Goal: Task Accomplishment & Management: Manage account settings

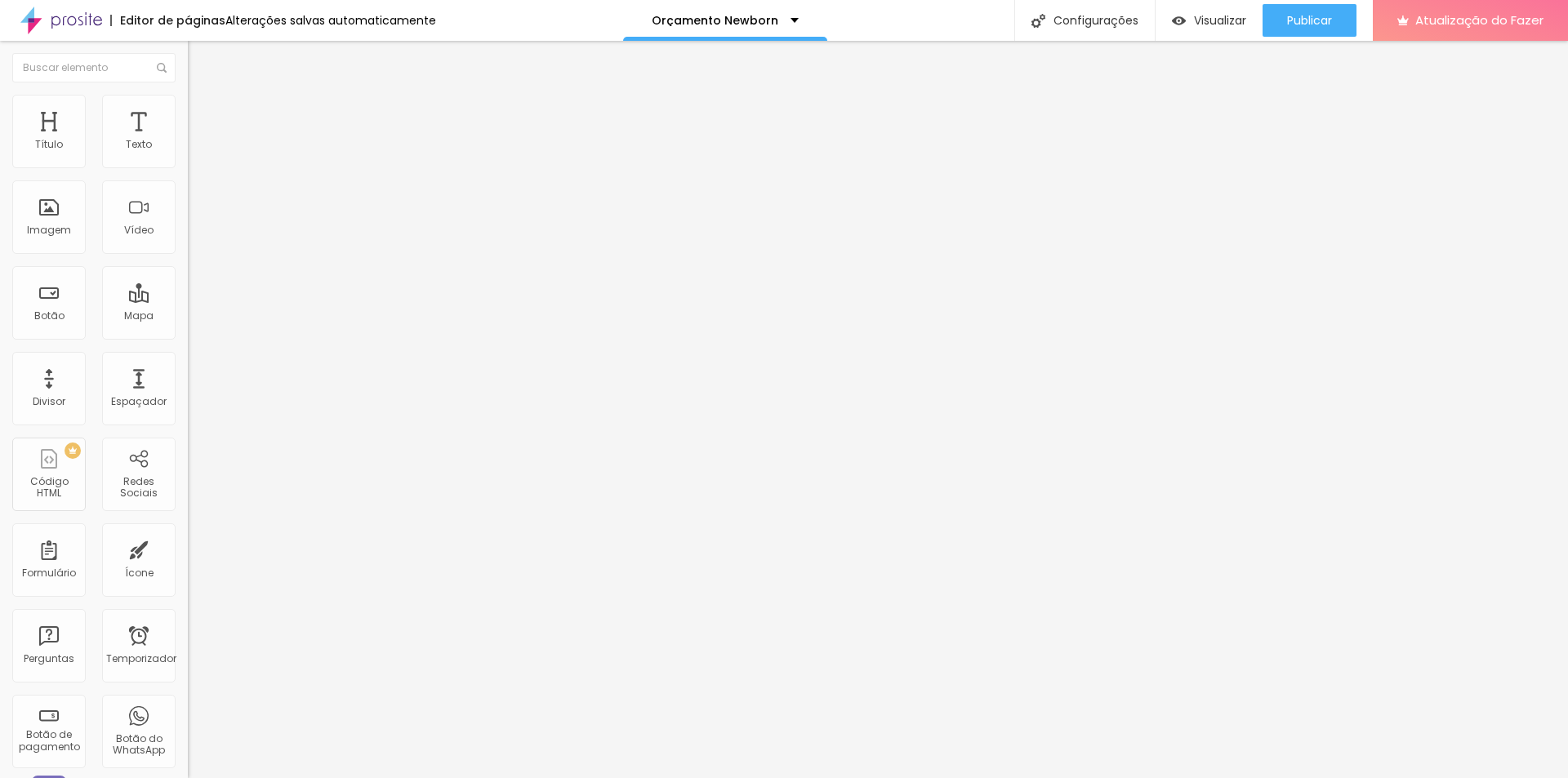
click at [198, 140] on font "Trocar imagem" at bounding box center [237, 133] width 79 height 14
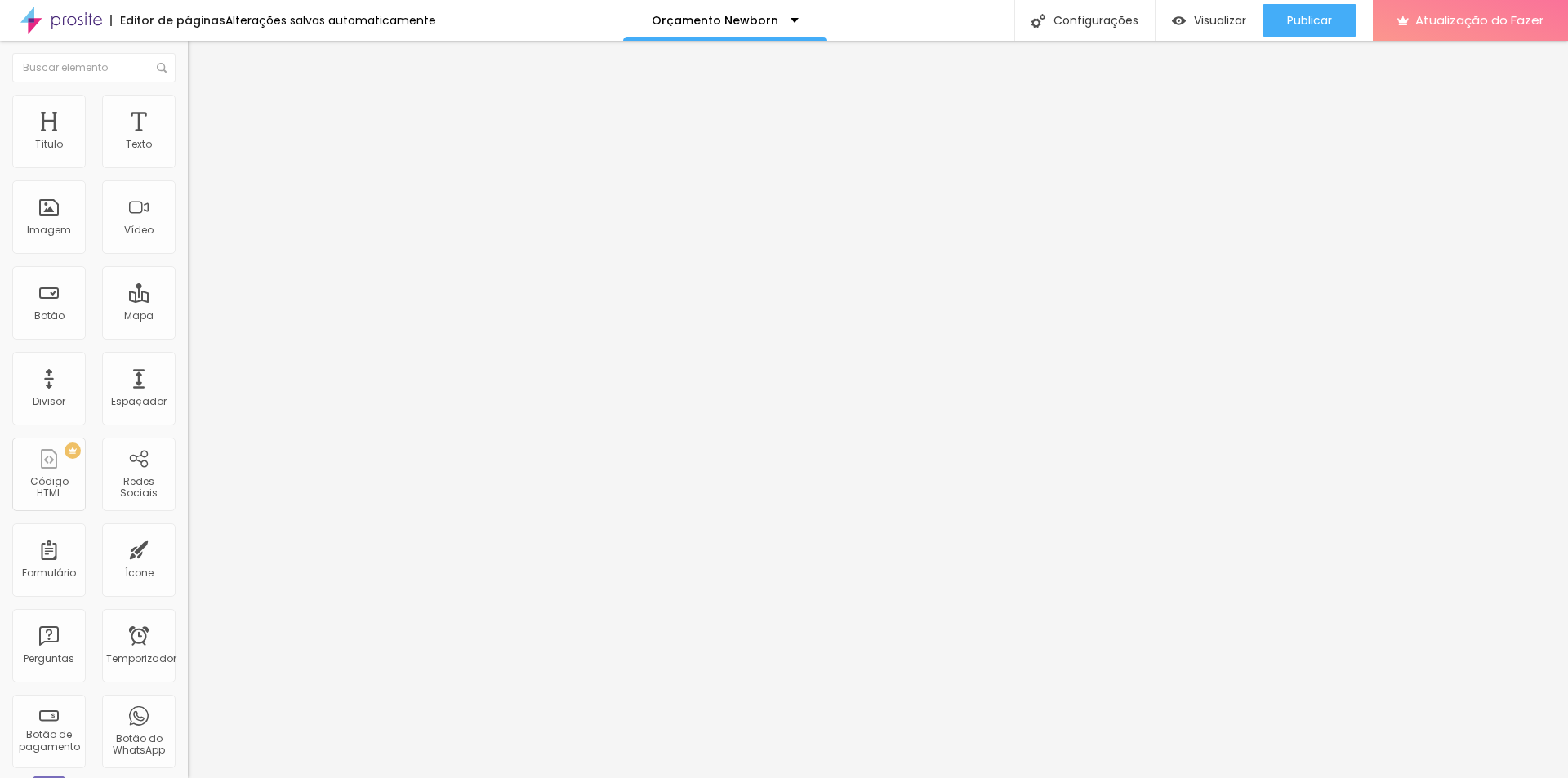
click at [198, 140] on font "Trocar imagem" at bounding box center [237, 133] width 79 height 14
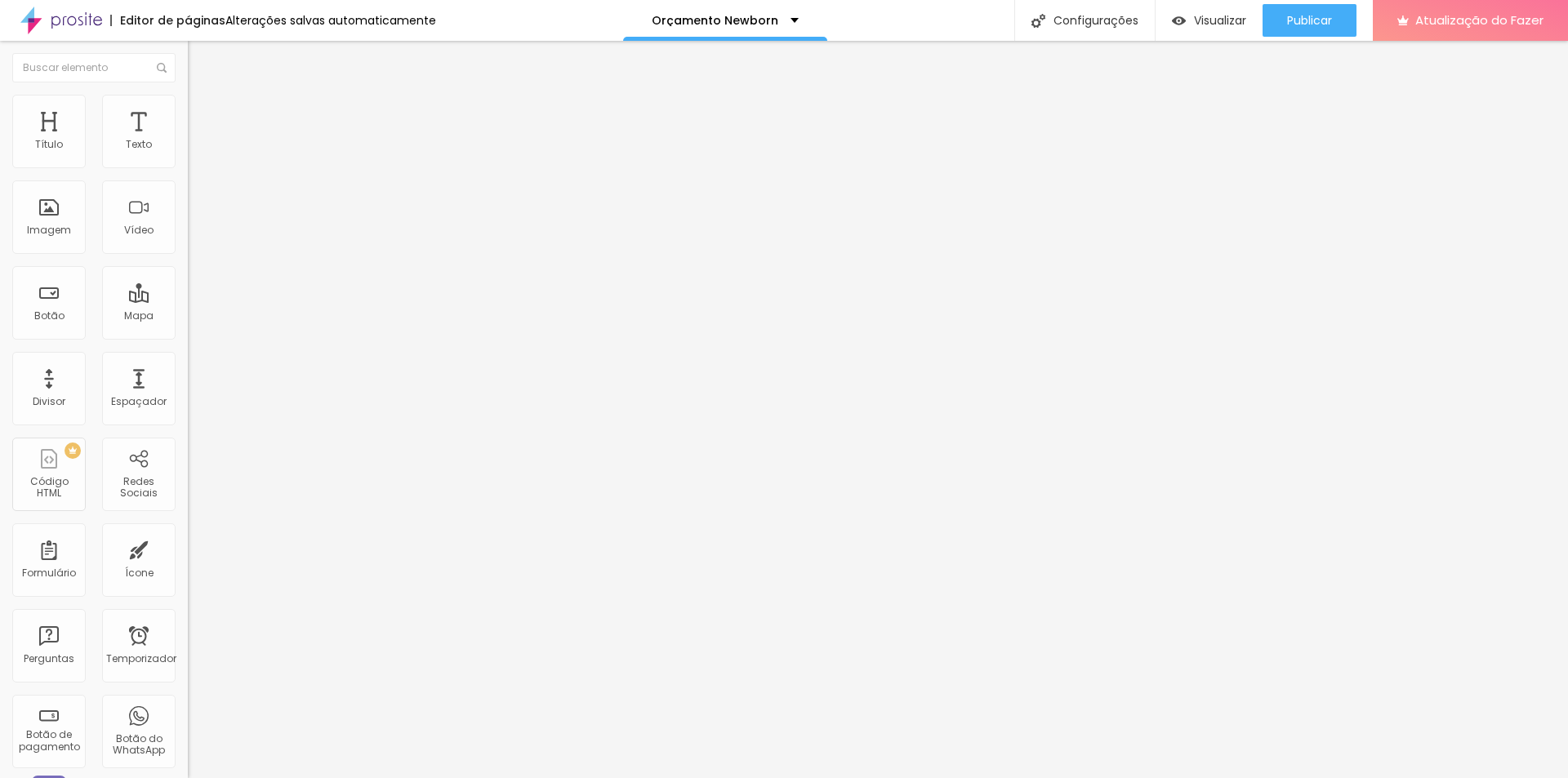
click at [198, 140] on font "Trocar imagem" at bounding box center [237, 133] width 79 height 14
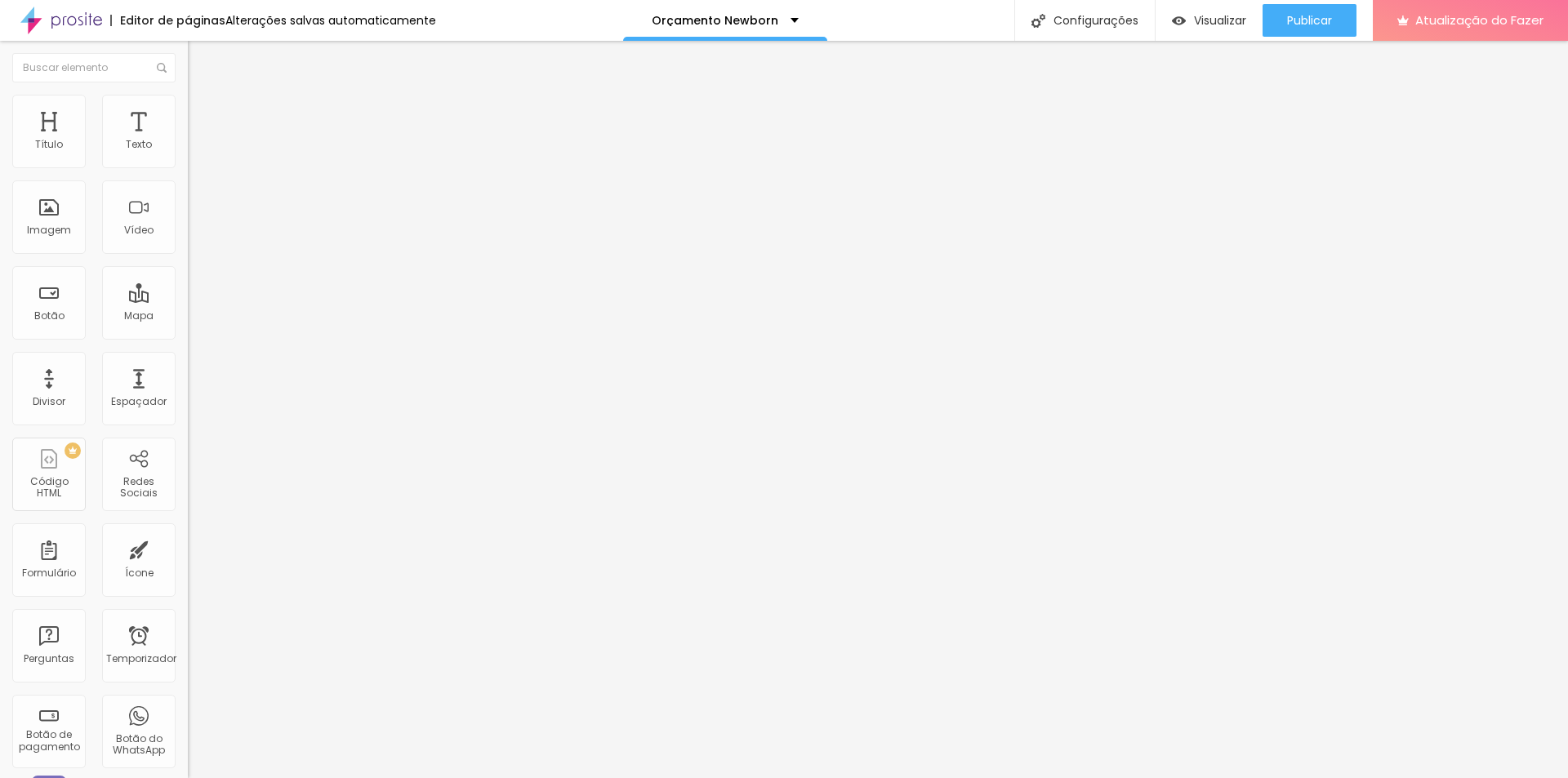
click at [198, 140] on font "Trocar imagem" at bounding box center [237, 133] width 79 height 14
click at [1070, 23] on font "Configurações" at bounding box center [1096, 20] width 85 height 16
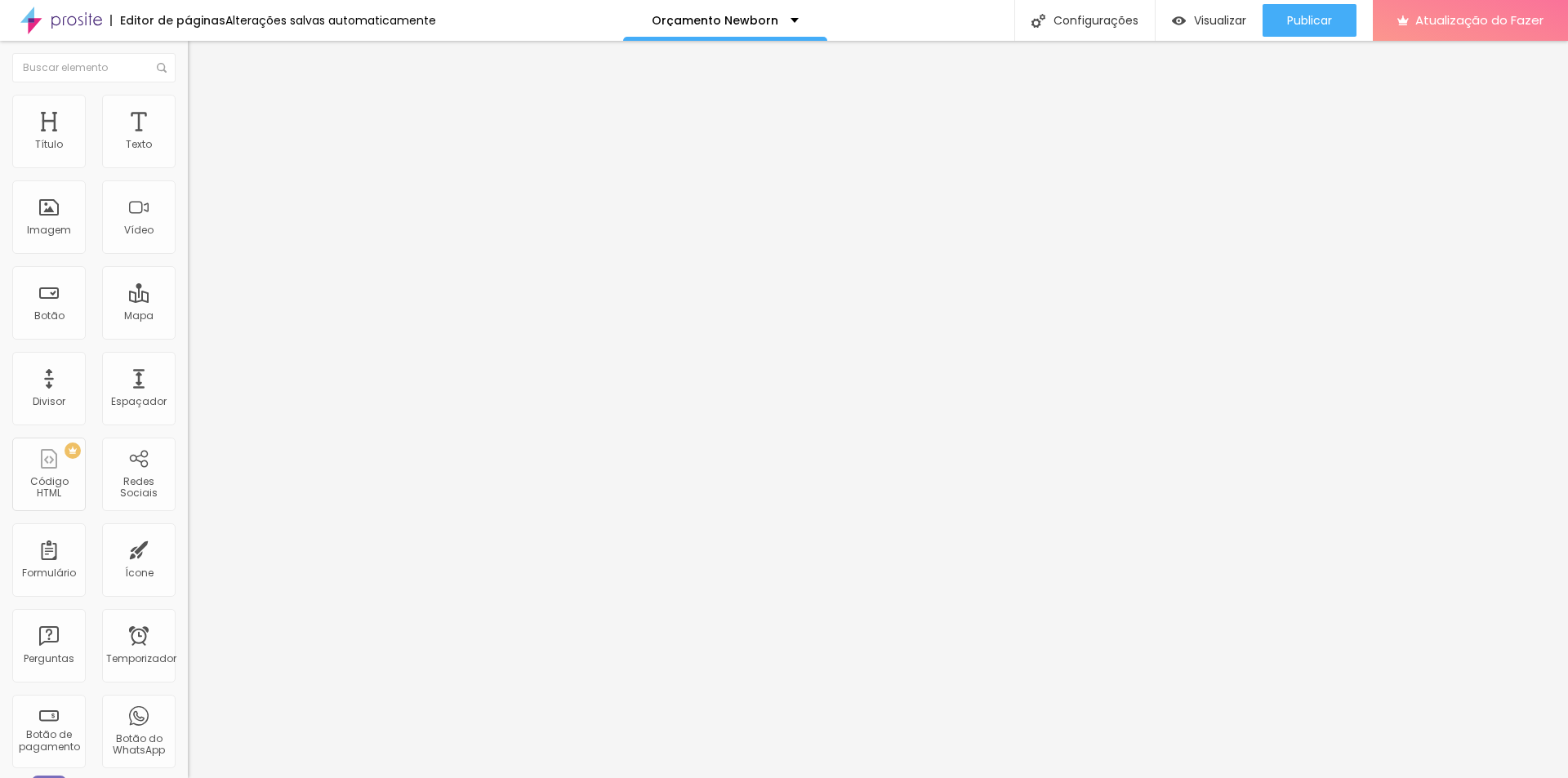
click at [198, 140] on font "Trocar imagem" at bounding box center [237, 133] width 79 height 14
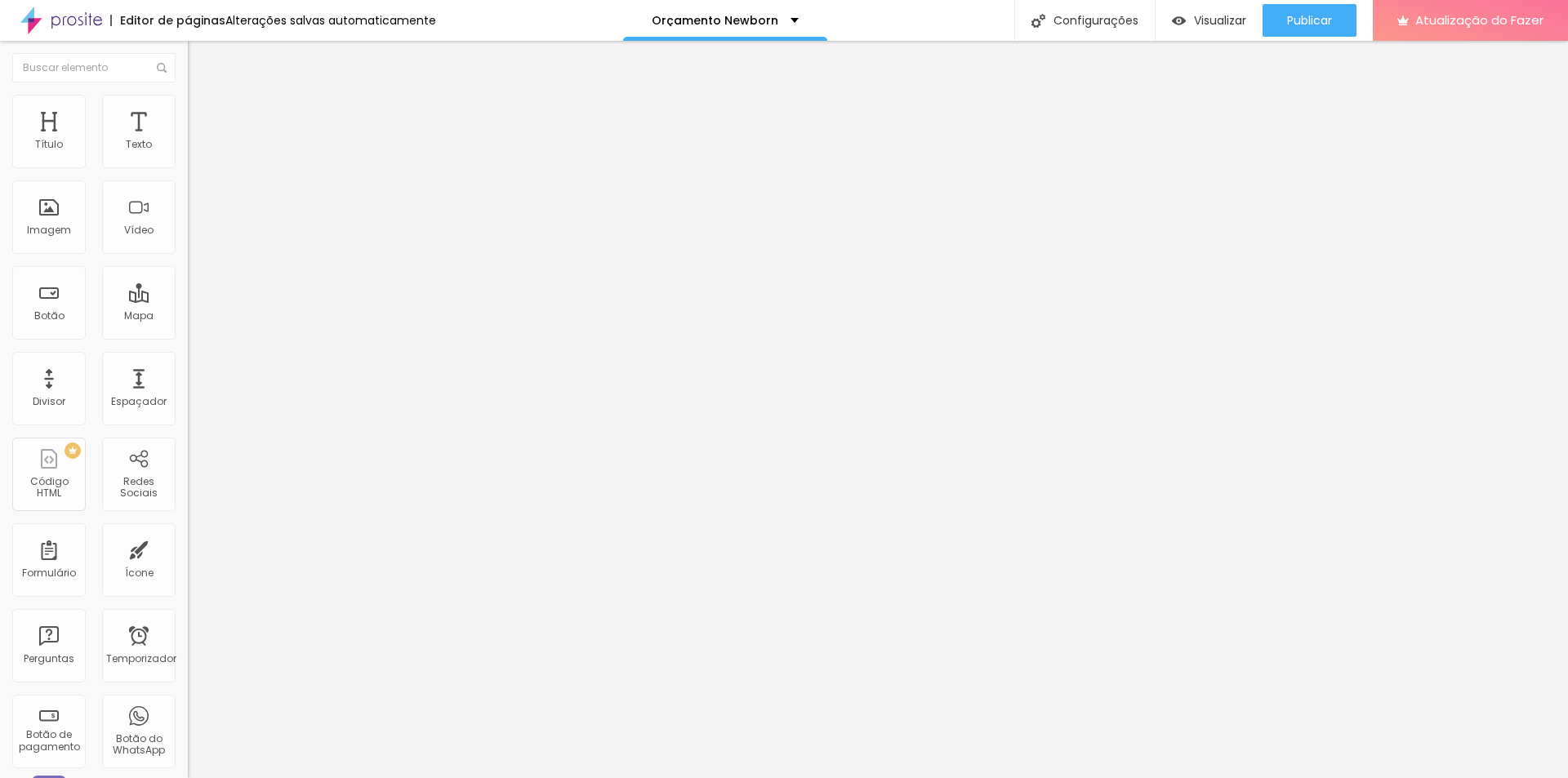
click at [198, 140] on font "Trocar imagem" at bounding box center [237, 133] width 79 height 14
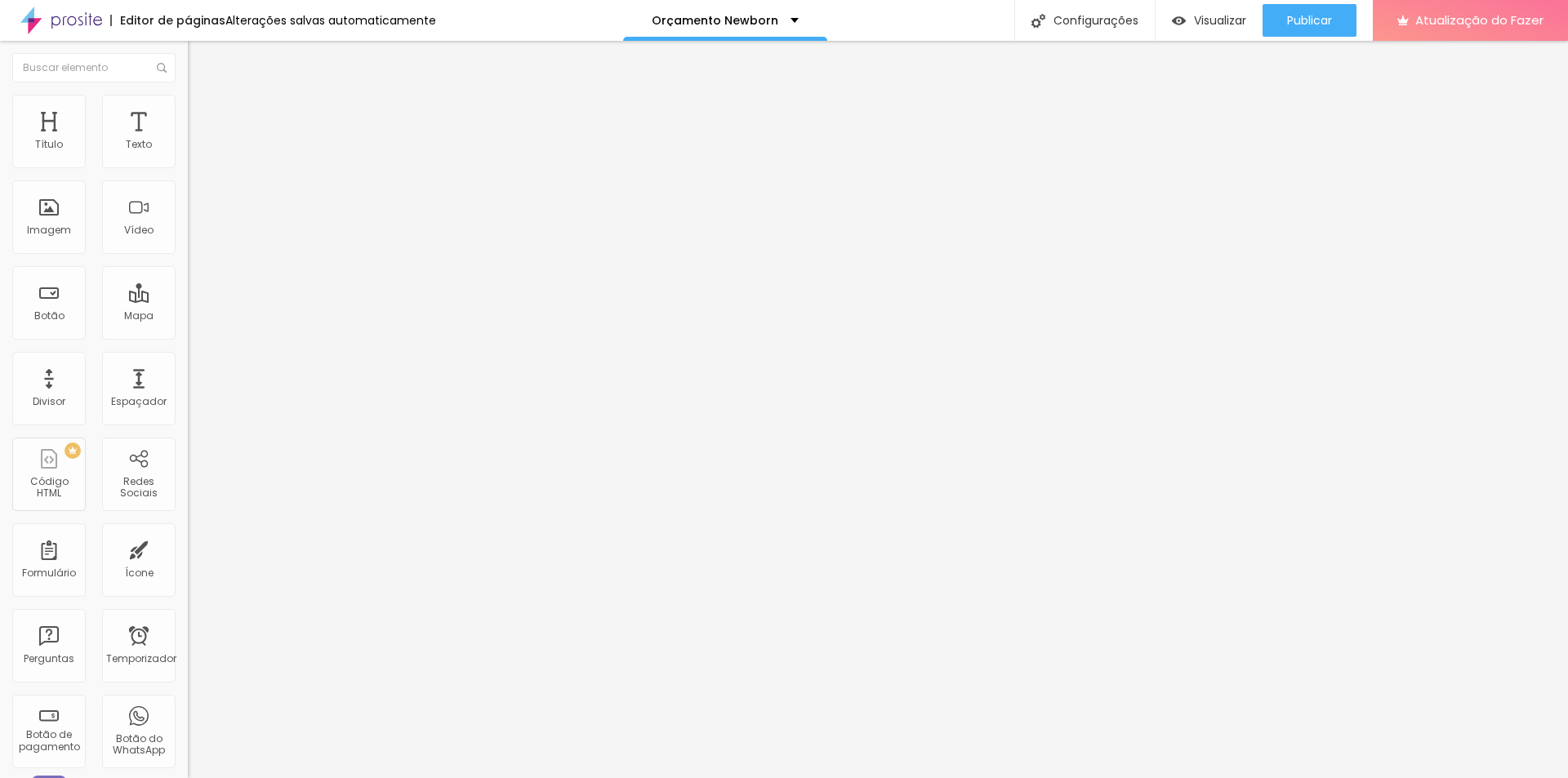
click at [1208, 13] on font "Visualizar" at bounding box center [1220, 20] width 52 height 16
click at [203, 113] on font "Estilo" at bounding box center [215, 106] width 25 height 14
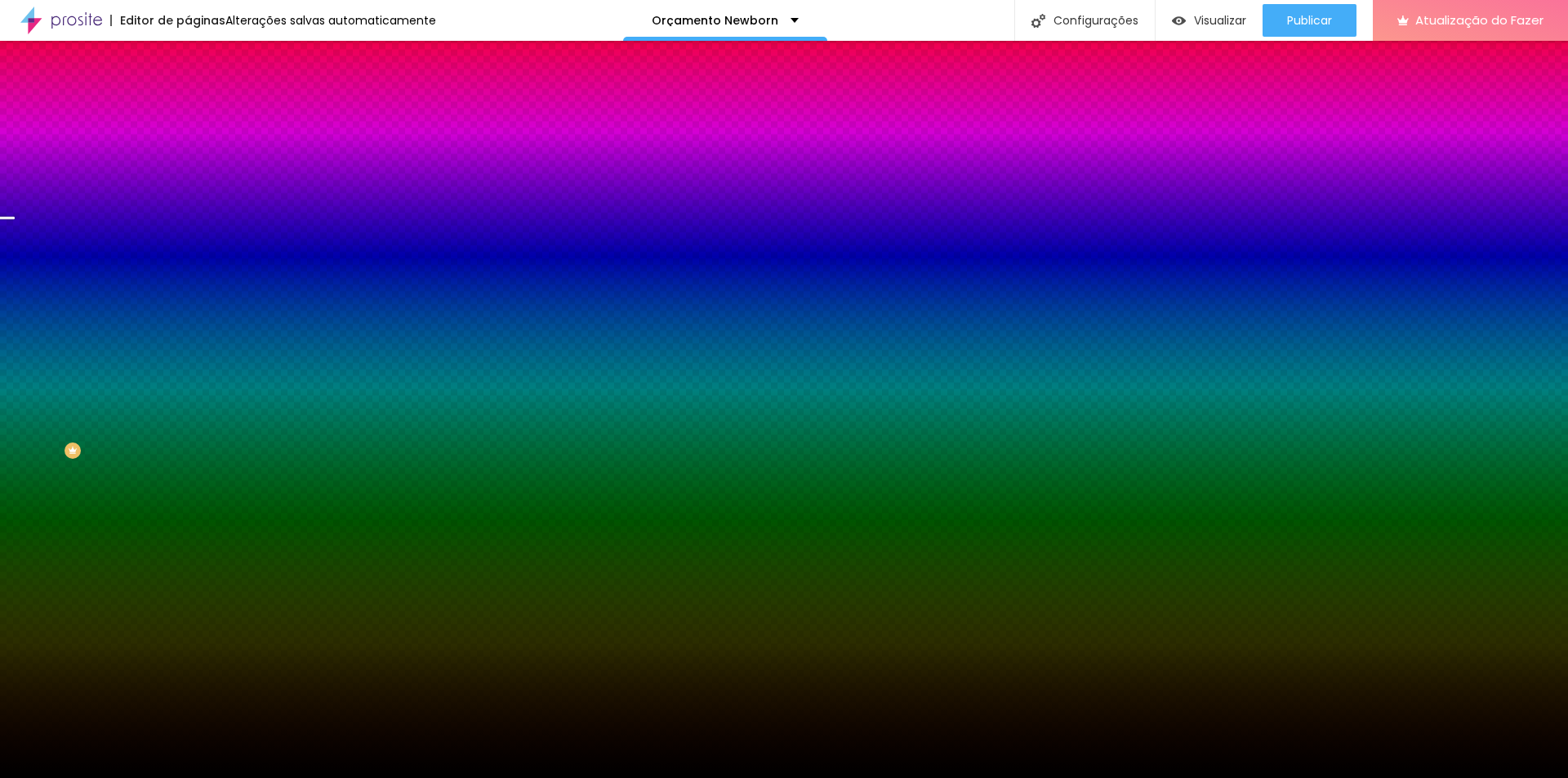
click at [198, 150] on font "Trocar imagem" at bounding box center [237, 143] width 79 height 14
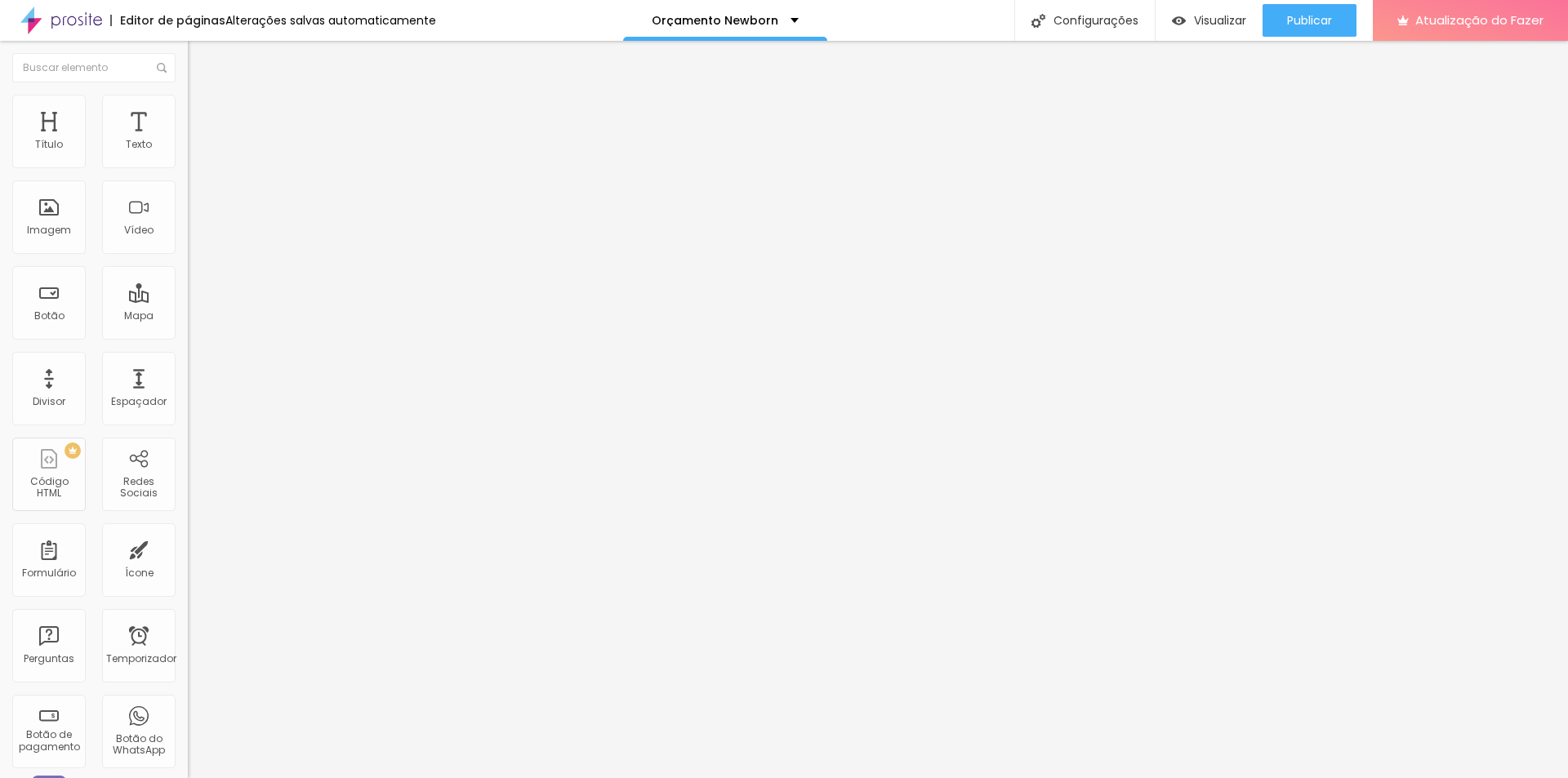
click at [198, 140] on font "Trocar imagem" at bounding box center [237, 133] width 79 height 14
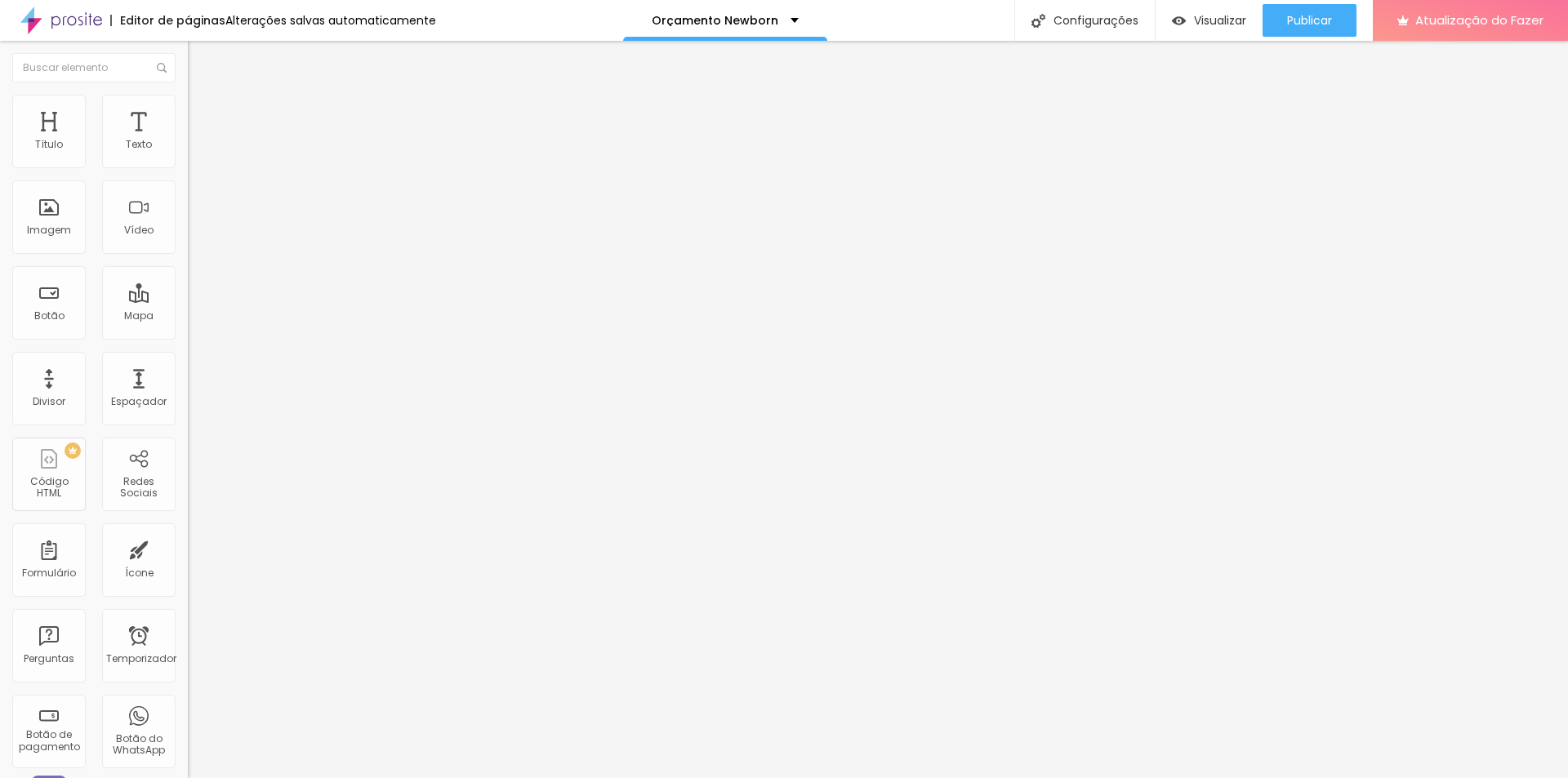
click at [1092, 10] on div "Configurações" at bounding box center [1084, 20] width 140 height 41
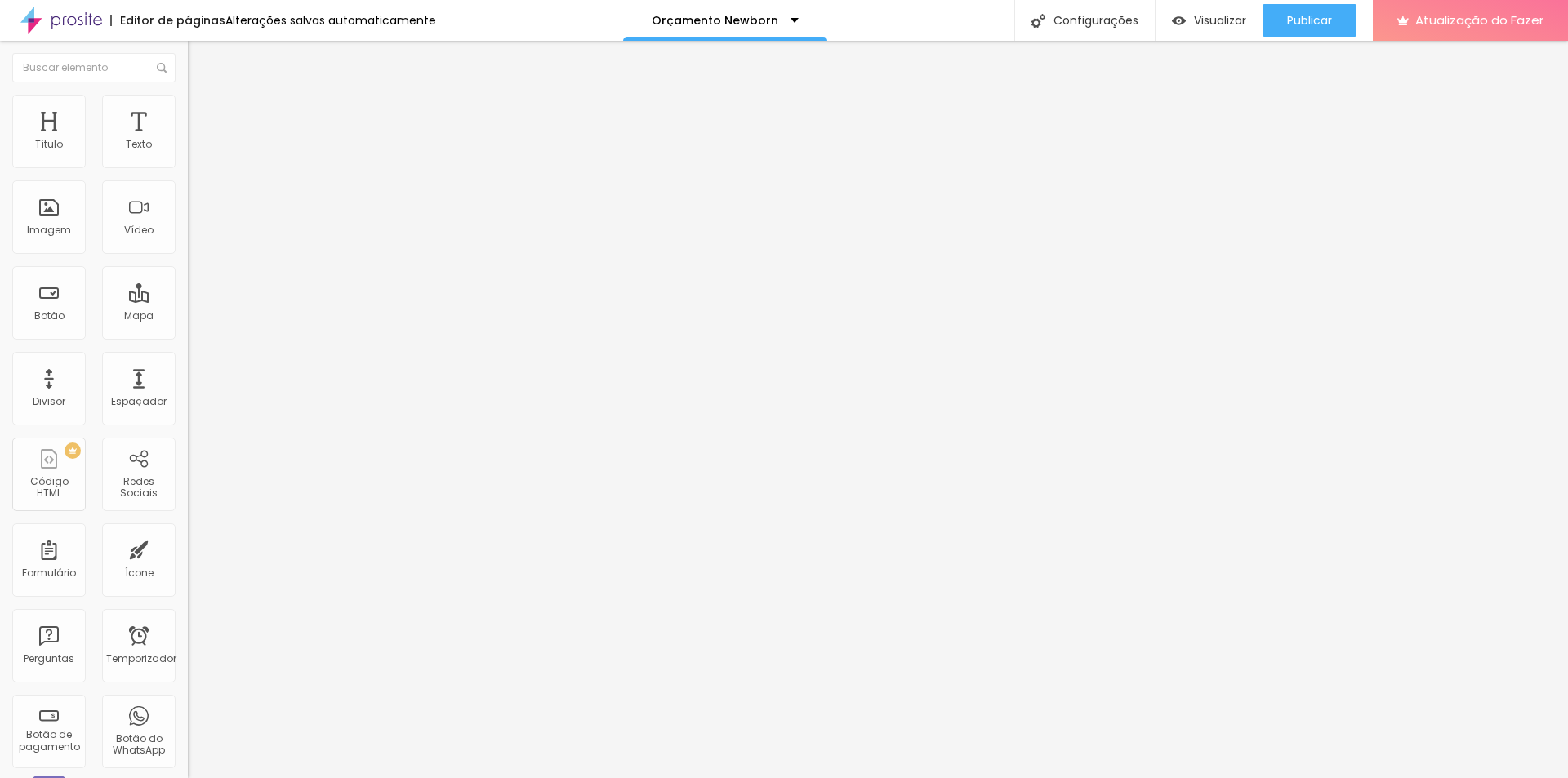
click at [1313, 19] on font "Publicar" at bounding box center [1310, 20] width 45 height 16
